Goal: Task Accomplishment & Management: Use online tool/utility

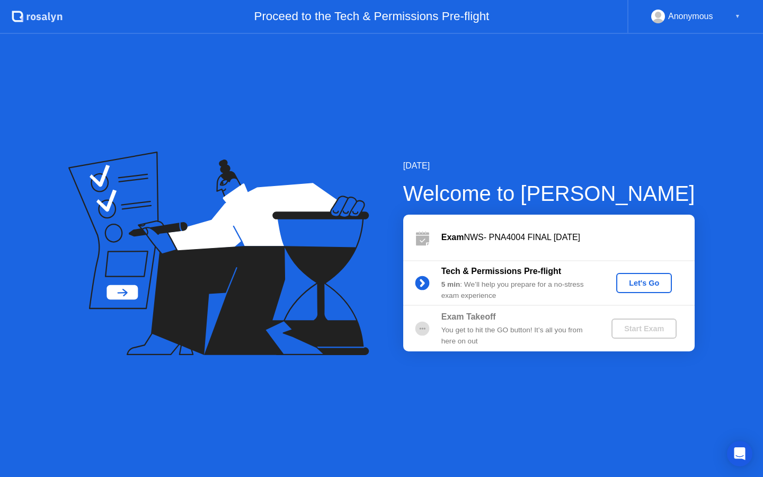
click at [644, 279] on div "Let's Go" at bounding box center [643, 283] width 47 height 8
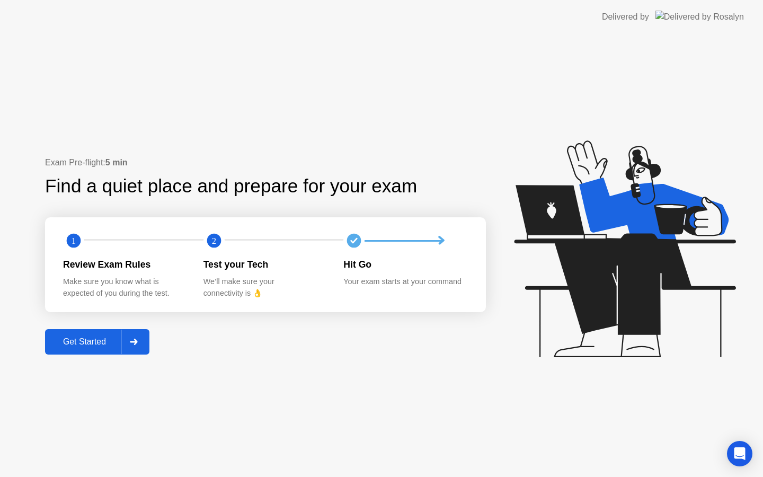
click at [144, 343] on div at bounding box center [133, 341] width 25 height 24
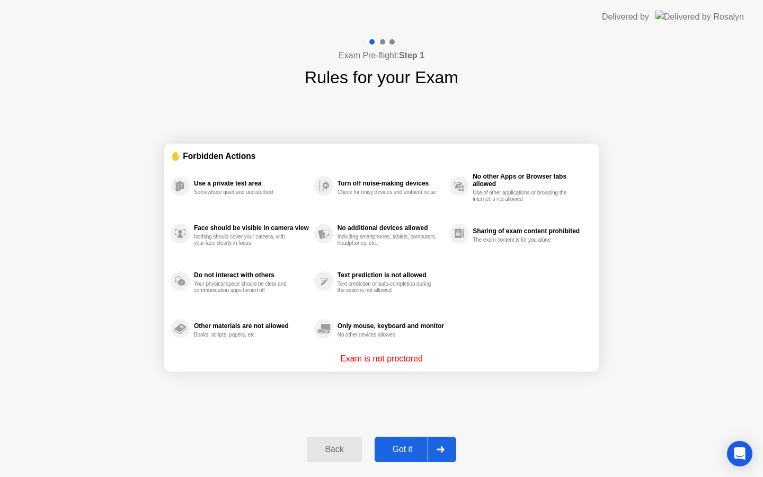
click at [441, 447] on icon at bounding box center [439, 449] width 7 height 6
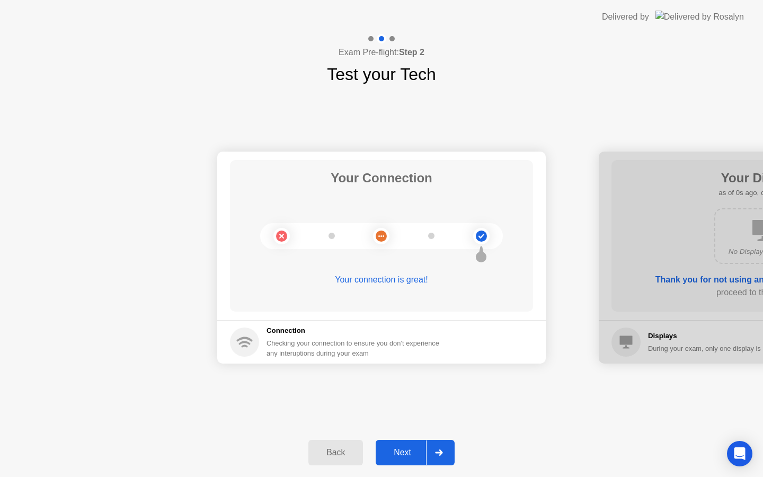
click at [439, 452] on icon at bounding box center [438, 452] width 7 height 6
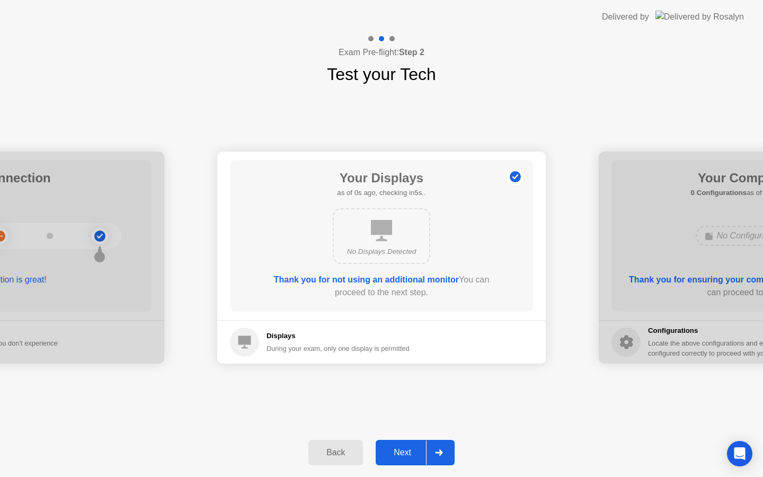
click at [439, 452] on icon at bounding box center [438, 452] width 7 height 6
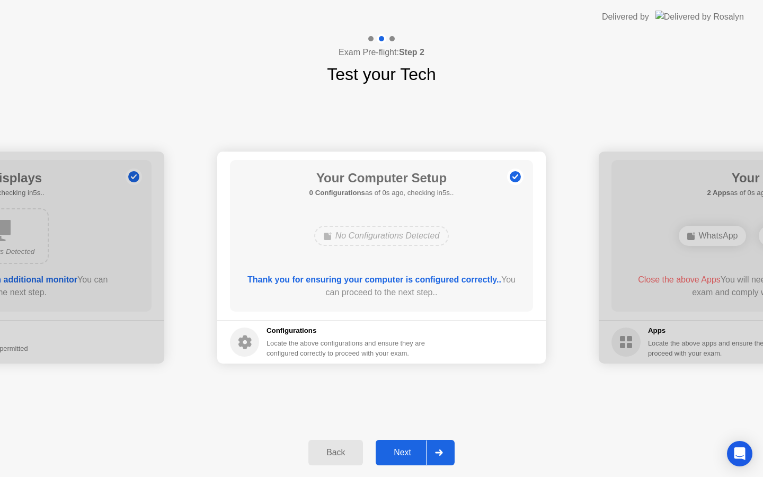
click at [439, 452] on icon at bounding box center [438, 452] width 7 height 6
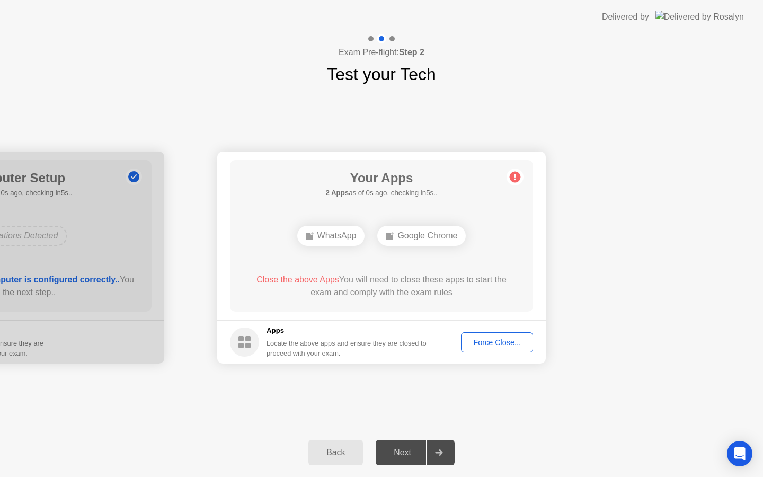
click at [439, 452] on icon at bounding box center [438, 452] width 7 height 6
click at [477, 338] on div "Force Close..." at bounding box center [497, 342] width 65 height 8
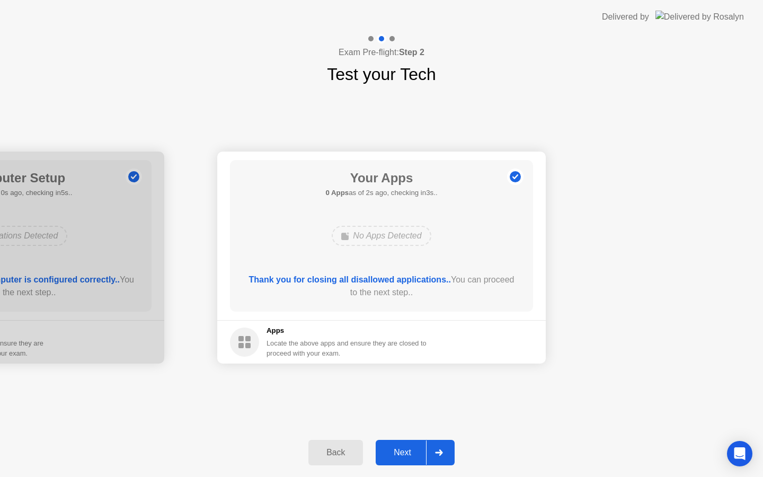
click at [438, 454] on icon at bounding box center [439, 452] width 8 height 6
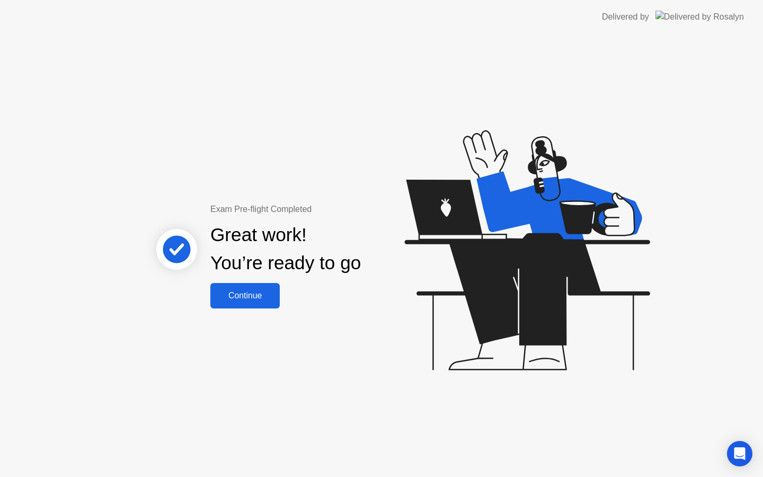
click at [232, 293] on div "Continue" at bounding box center [244, 296] width 63 height 10
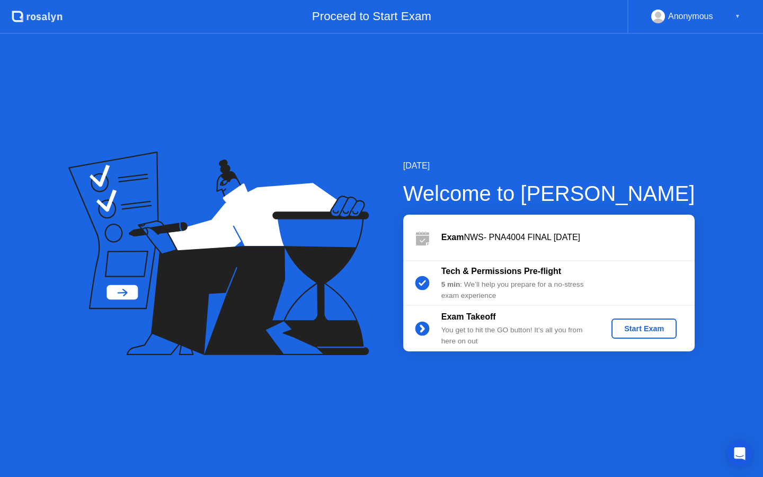
click at [638, 329] on div "Start Exam" at bounding box center [643, 328] width 57 height 8
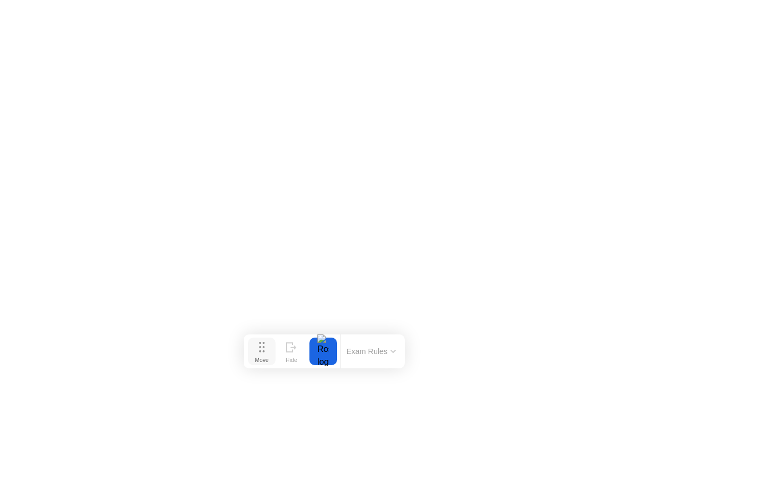
drag, startPoint x: 315, startPoint y: 456, endPoint x: 258, endPoint y: 347, distance: 122.7
click at [258, 347] on button "Move" at bounding box center [262, 351] width 28 height 28
click at [373, 353] on button "Exam Rules" at bounding box center [371, 351] width 56 height 10
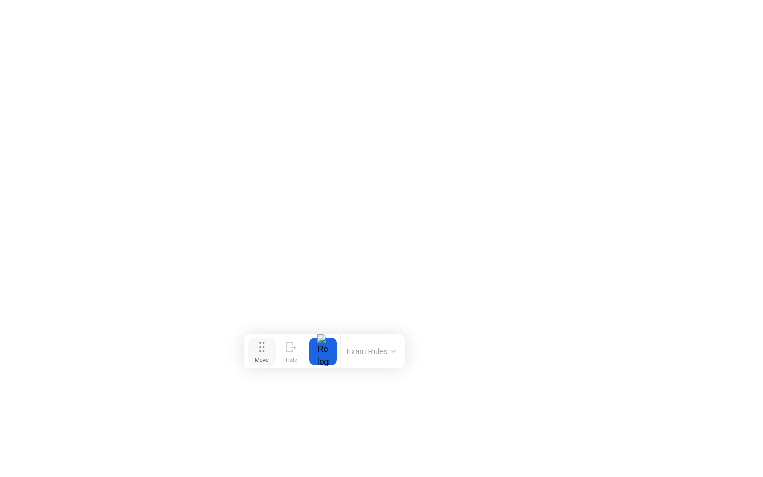
click at [260, 357] on div "Move" at bounding box center [262, 359] width 14 height 6
click at [175, 377] on div "Move" at bounding box center [177, 379] width 14 height 6
click at [278, 381] on div "Exam Rules" at bounding box center [285, 371] width 61 height 34
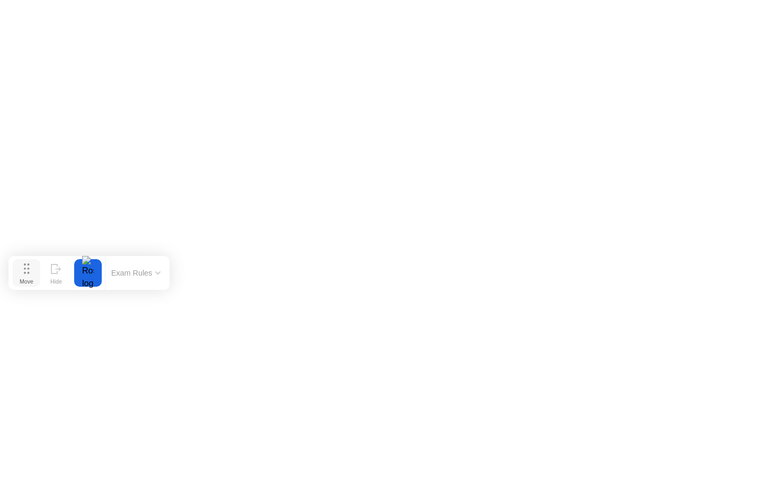
drag, startPoint x: 171, startPoint y: 365, endPoint x: 21, endPoint y: 267, distance: 178.9
click at [21, 267] on button "Move" at bounding box center [27, 273] width 28 height 28
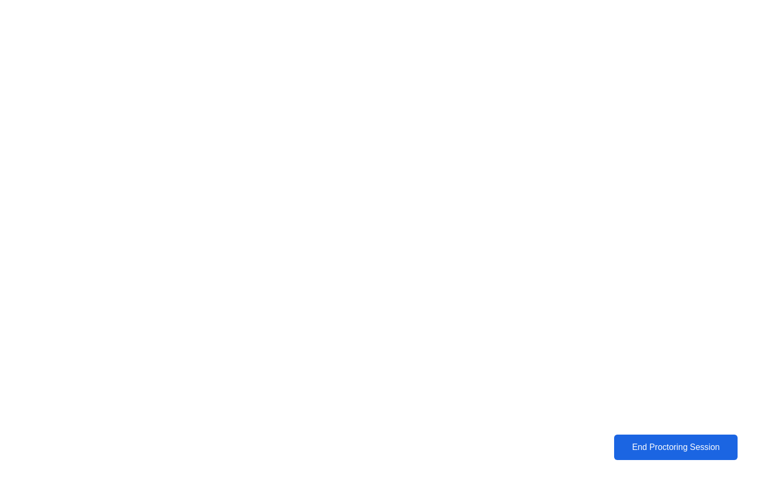
click at [667, 447] on div "End Proctoring Session" at bounding box center [675, 447] width 117 height 10
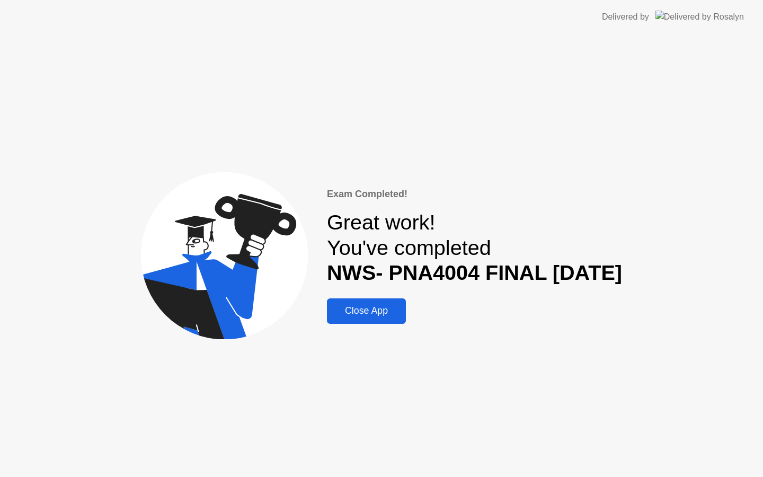
click at [334, 310] on div "Close App" at bounding box center [366, 310] width 73 height 11
